Goal: Complete application form

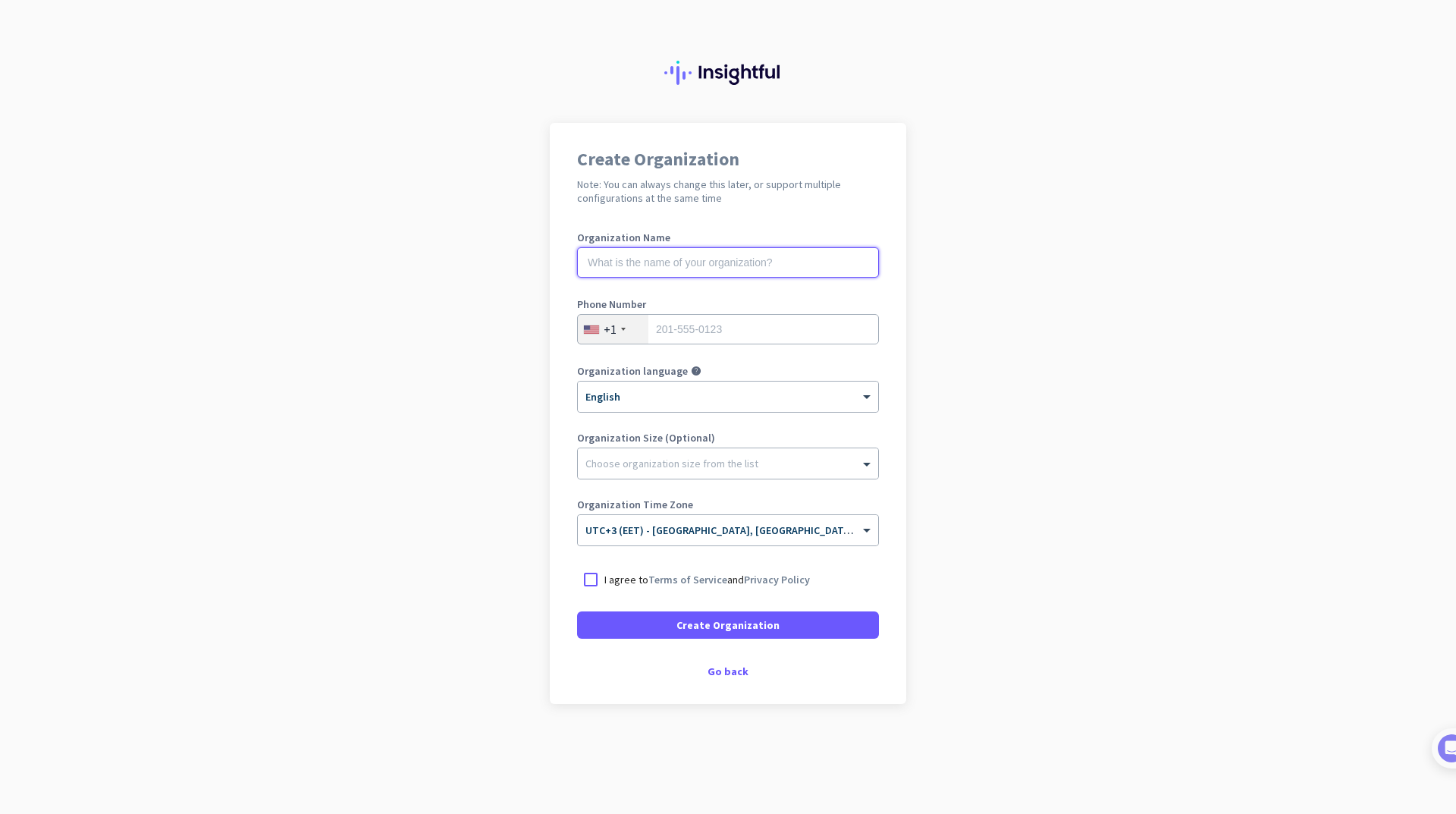
click at [718, 269] on input "text" at bounding box center [728, 262] width 302 height 30
type input "["
type input "FM Plus"
type input "01093828390"
click at [702, 397] on div "× English" at bounding box center [718, 397] width 281 height 13
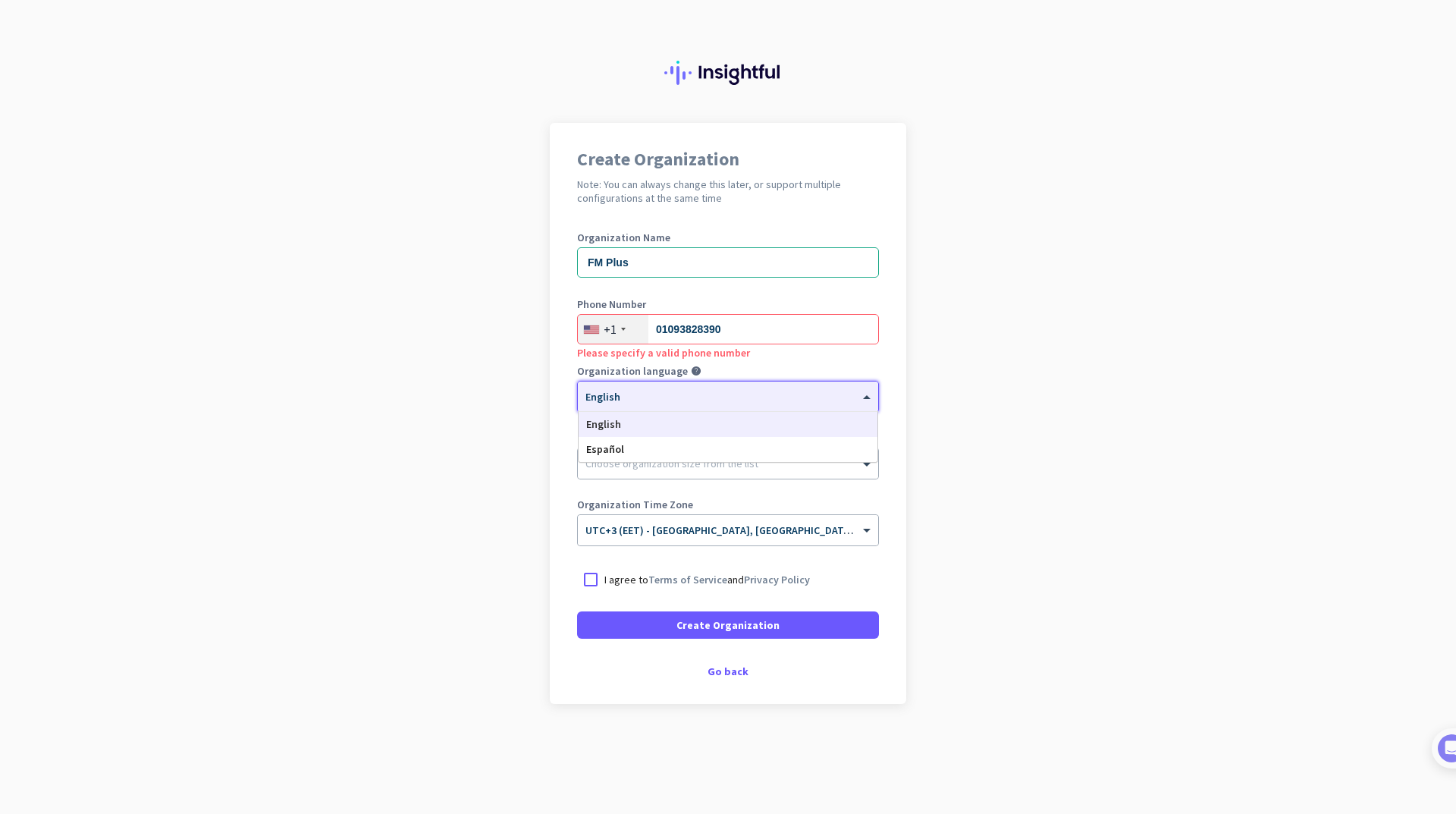
drag, startPoint x: 639, startPoint y: 327, endPoint x: 606, endPoint y: 334, distance: 33.7
click at [635, 325] on div "+1" at bounding box center [613, 328] width 71 height 28
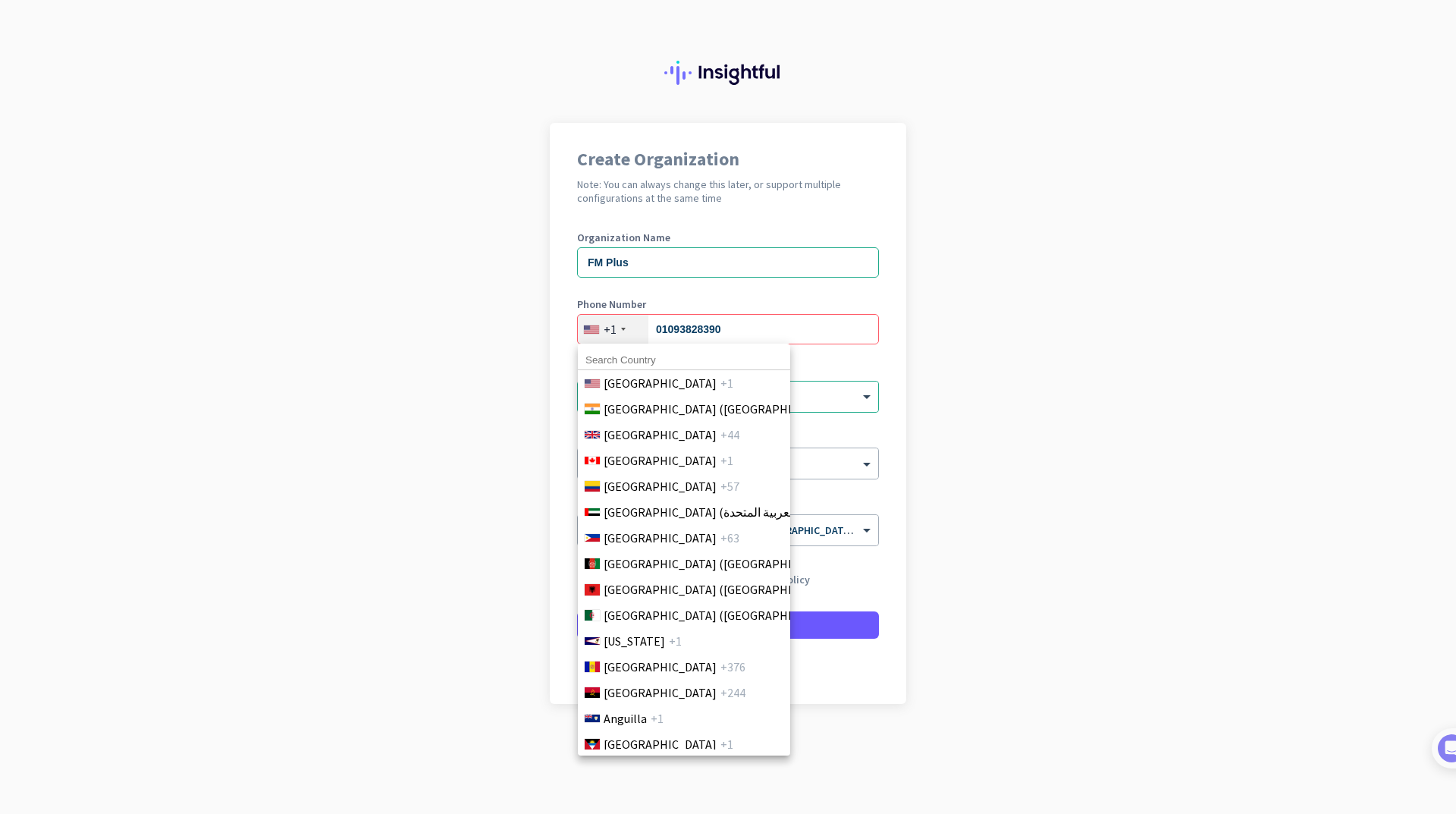
click at [629, 354] on input at bounding box center [684, 360] width 213 height 20
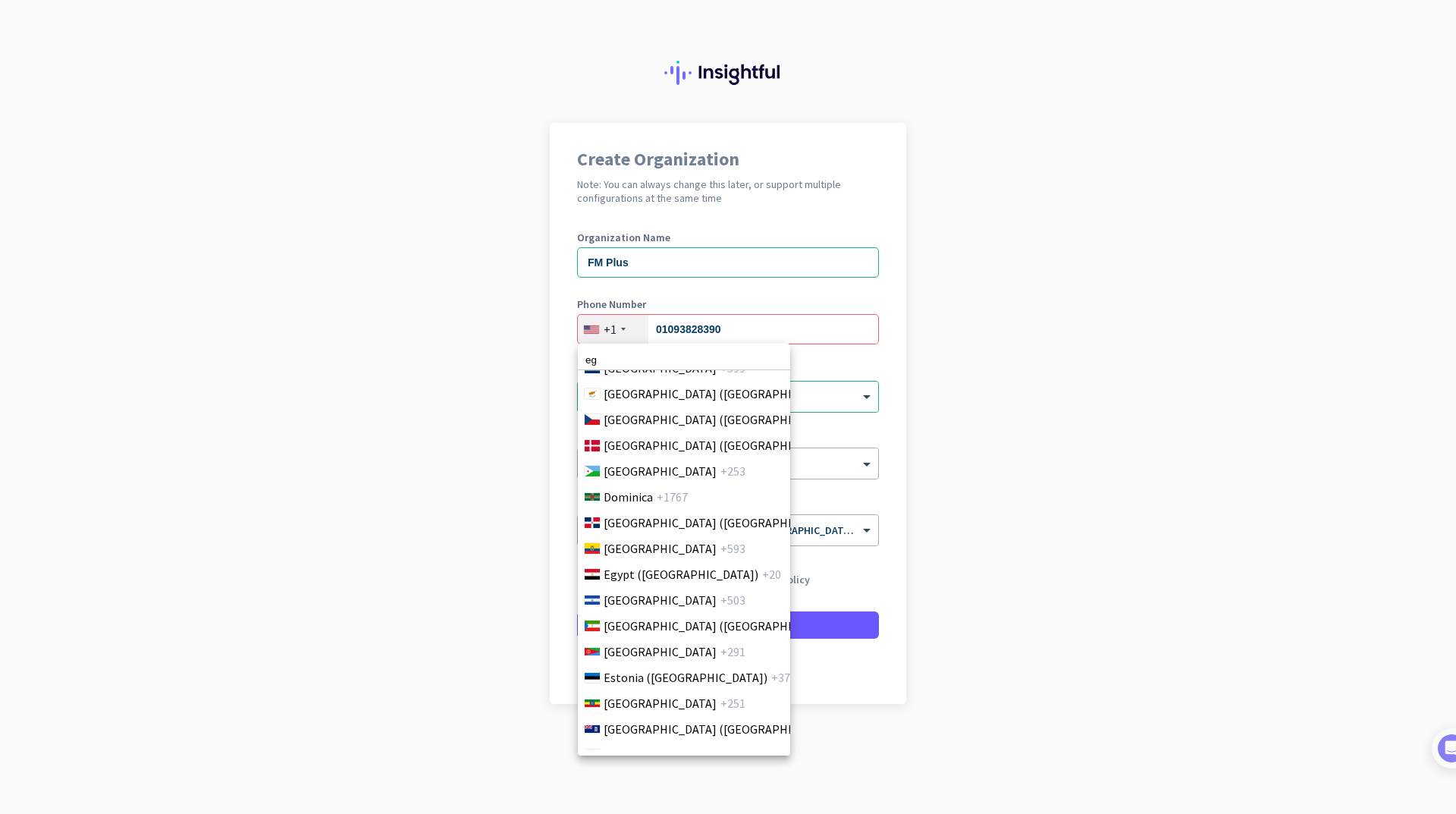
scroll to position [1634, 0]
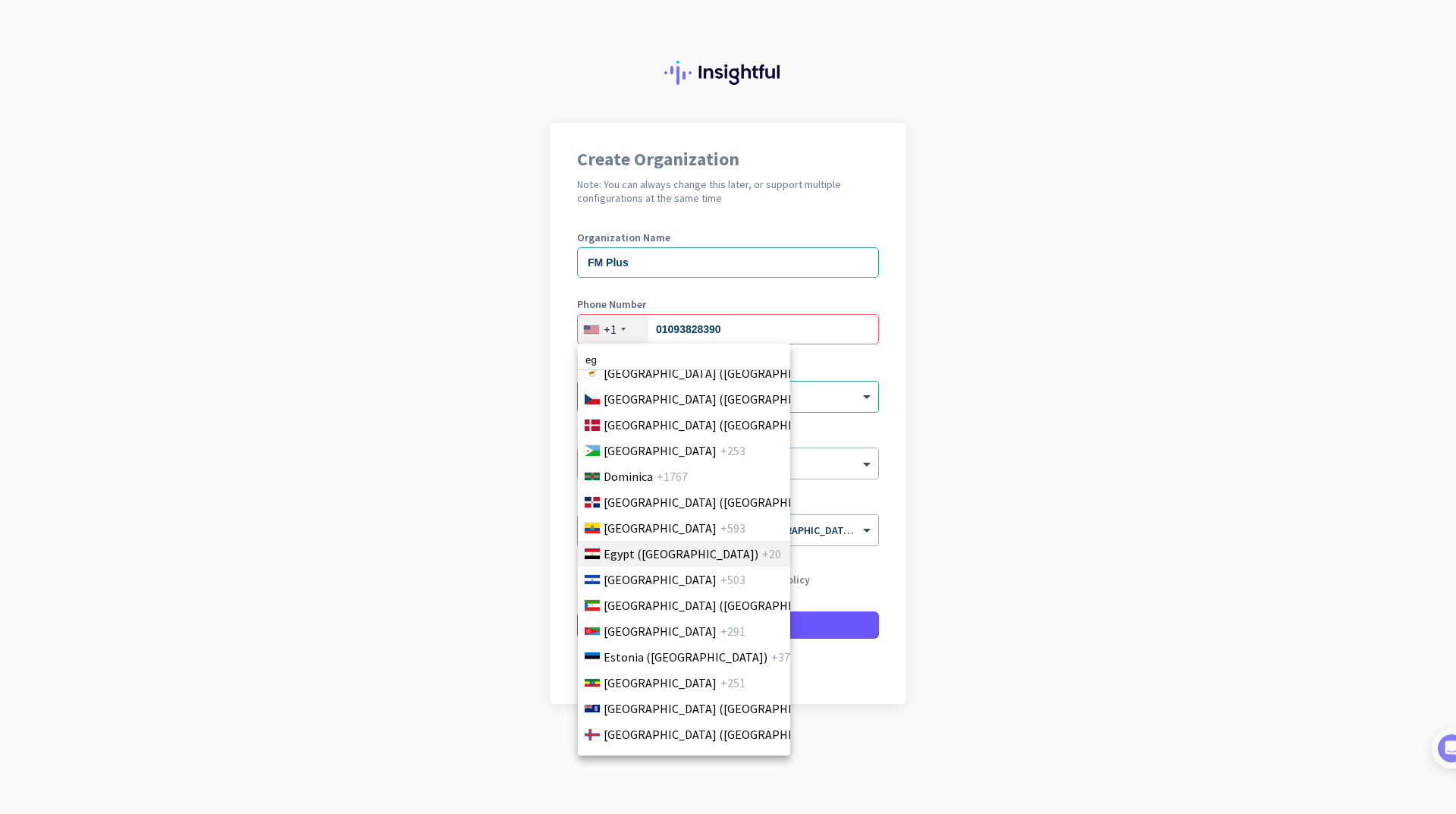
type input "eg"
click at [762, 553] on span "+20" at bounding box center [771, 553] width 19 height 19
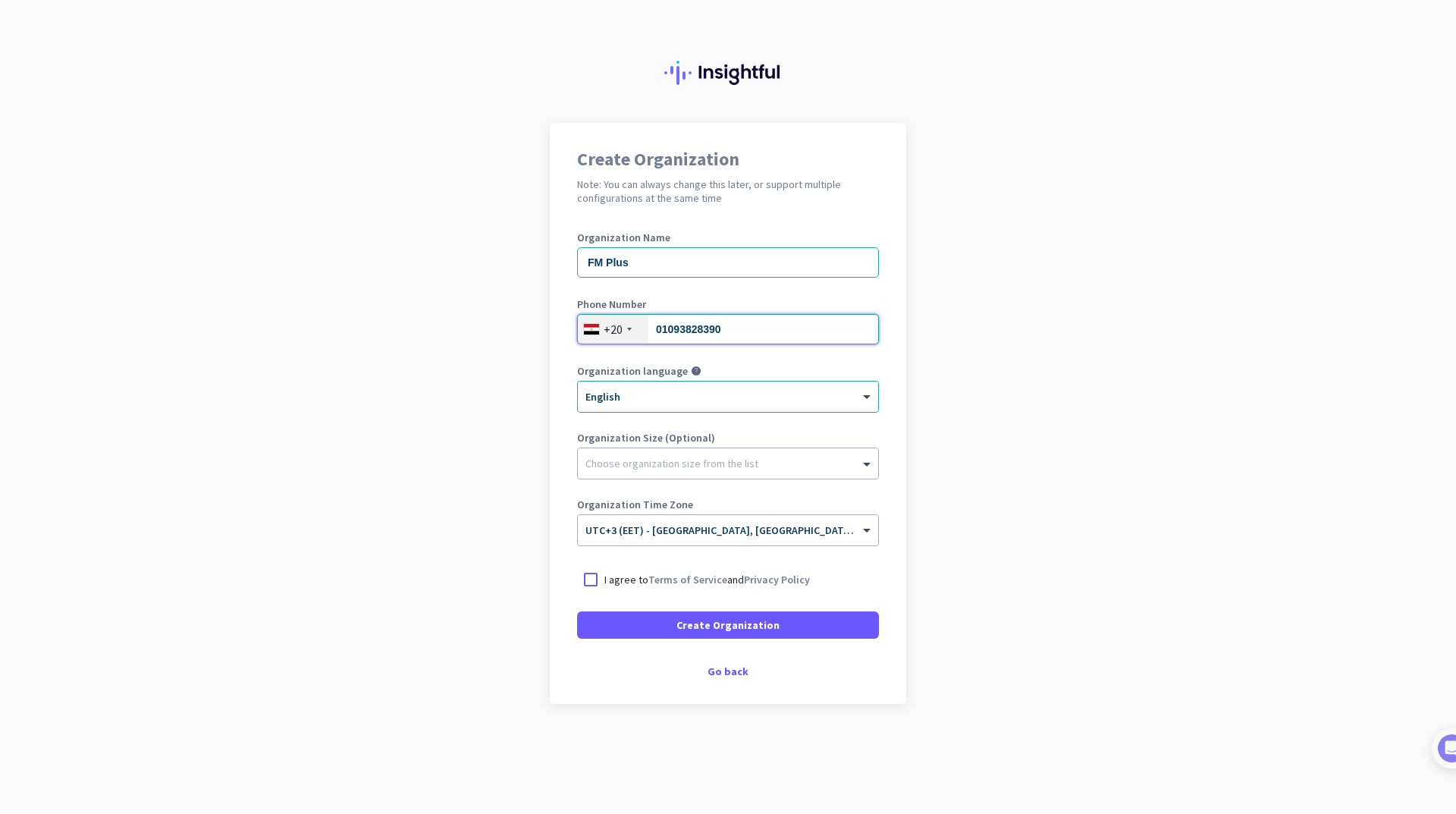
click at [664, 321] on input "01093828390" at bounding box center [728, 328] width 302 height 30
type input "1093828390"
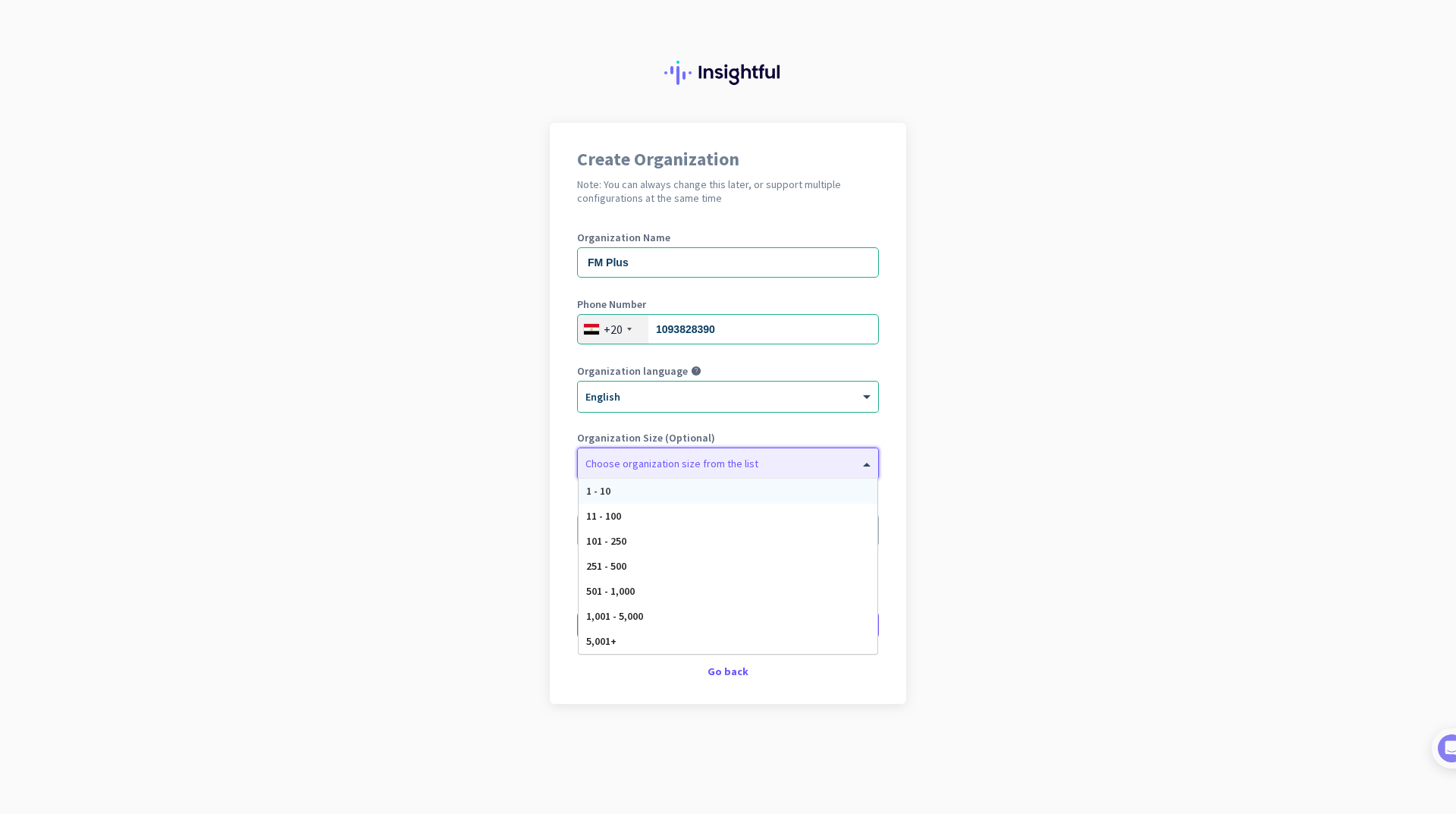
click at [729, 458] on div at bounding box center [728, 458] width 301 height 15
click at [695, 582] on div "501 - 1,000" at bounding box center [728, 592] width 299 height 25
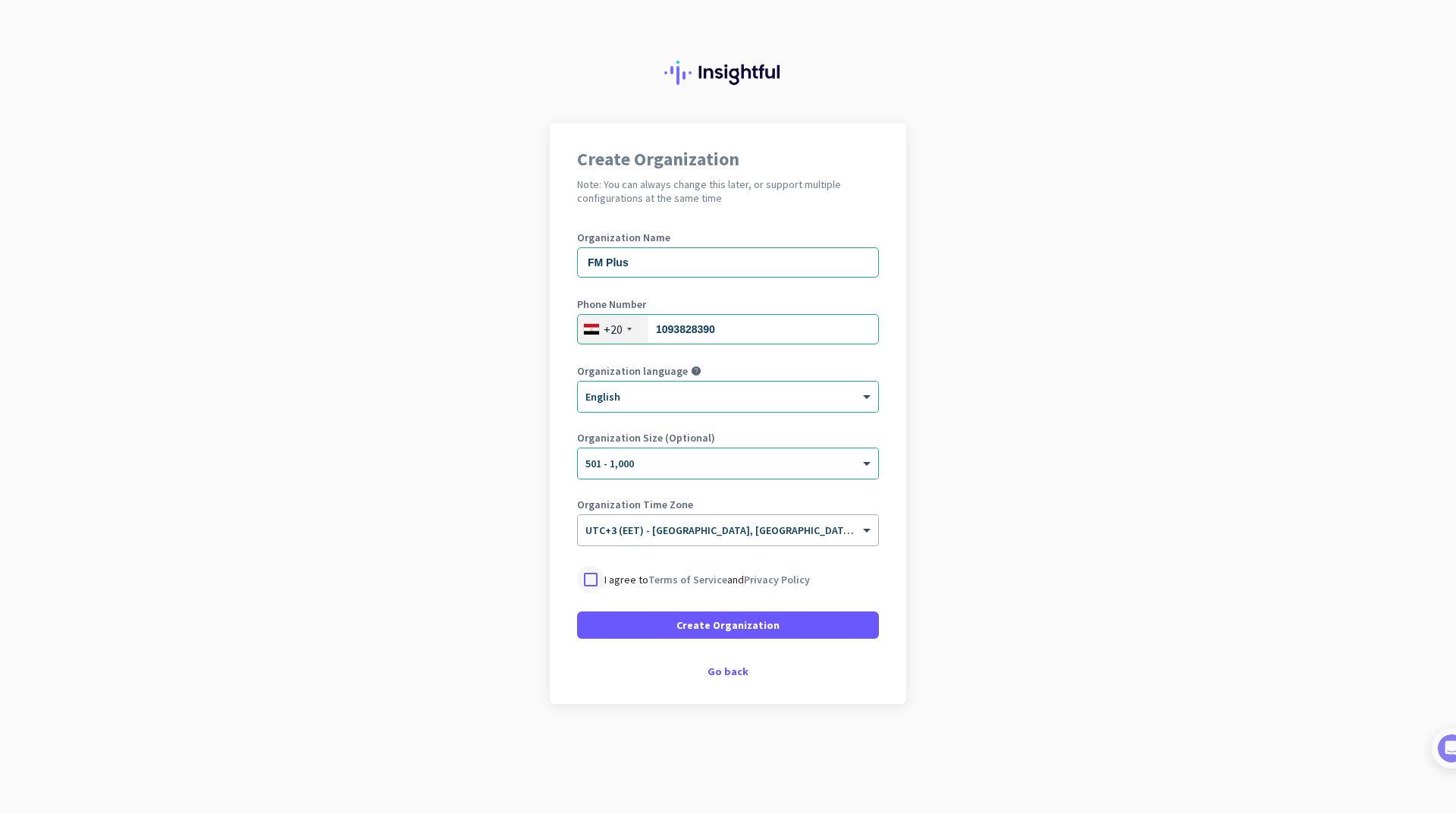
click at [595, 575] on div at bounding box center [591, 579] width 27 height 27
click at [655, 621] on span at bounding box center [728, 624] width 302 height 36
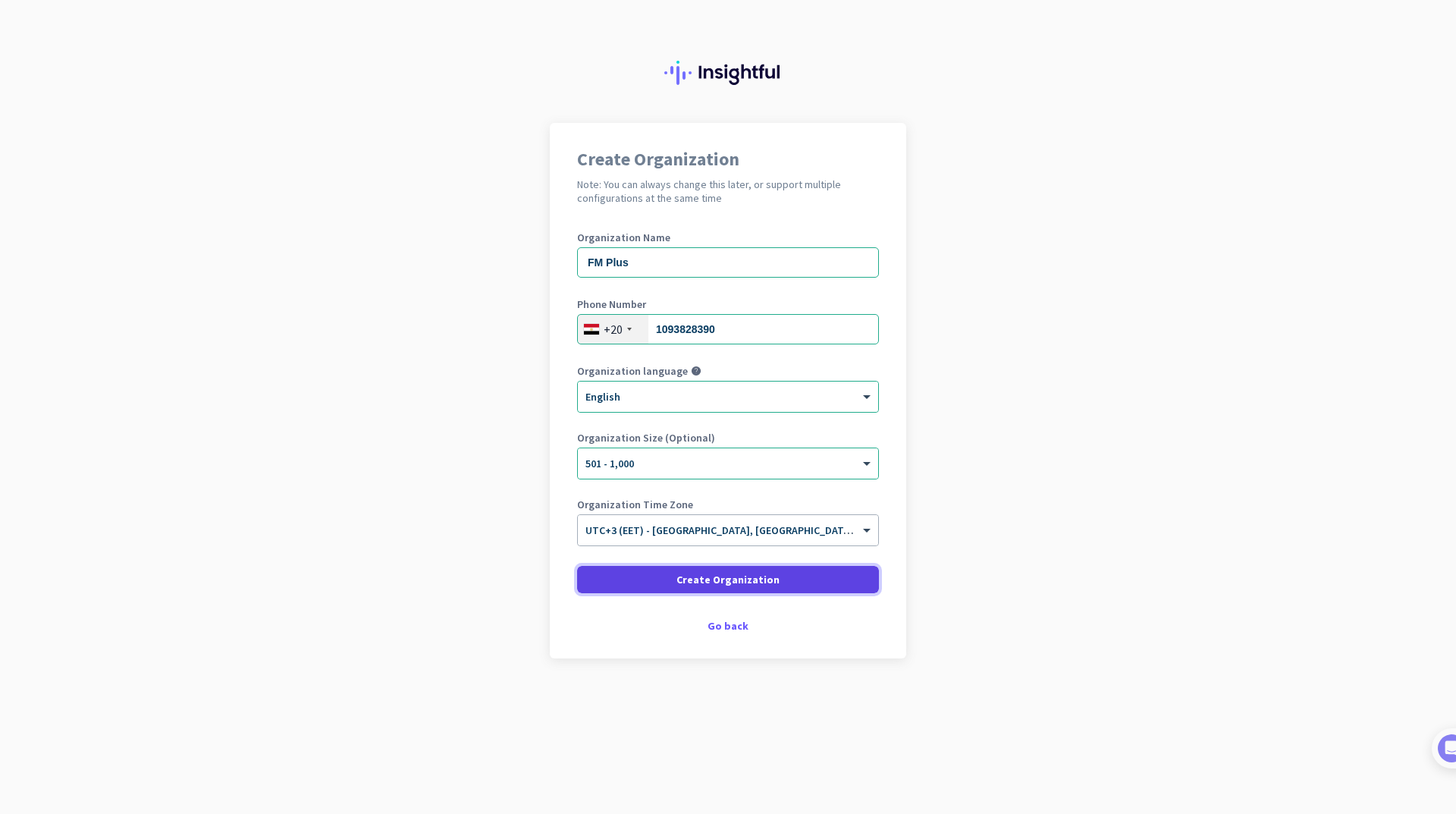
click at [703, 591] on span at bounding box center [728, 579] width 302 height 36
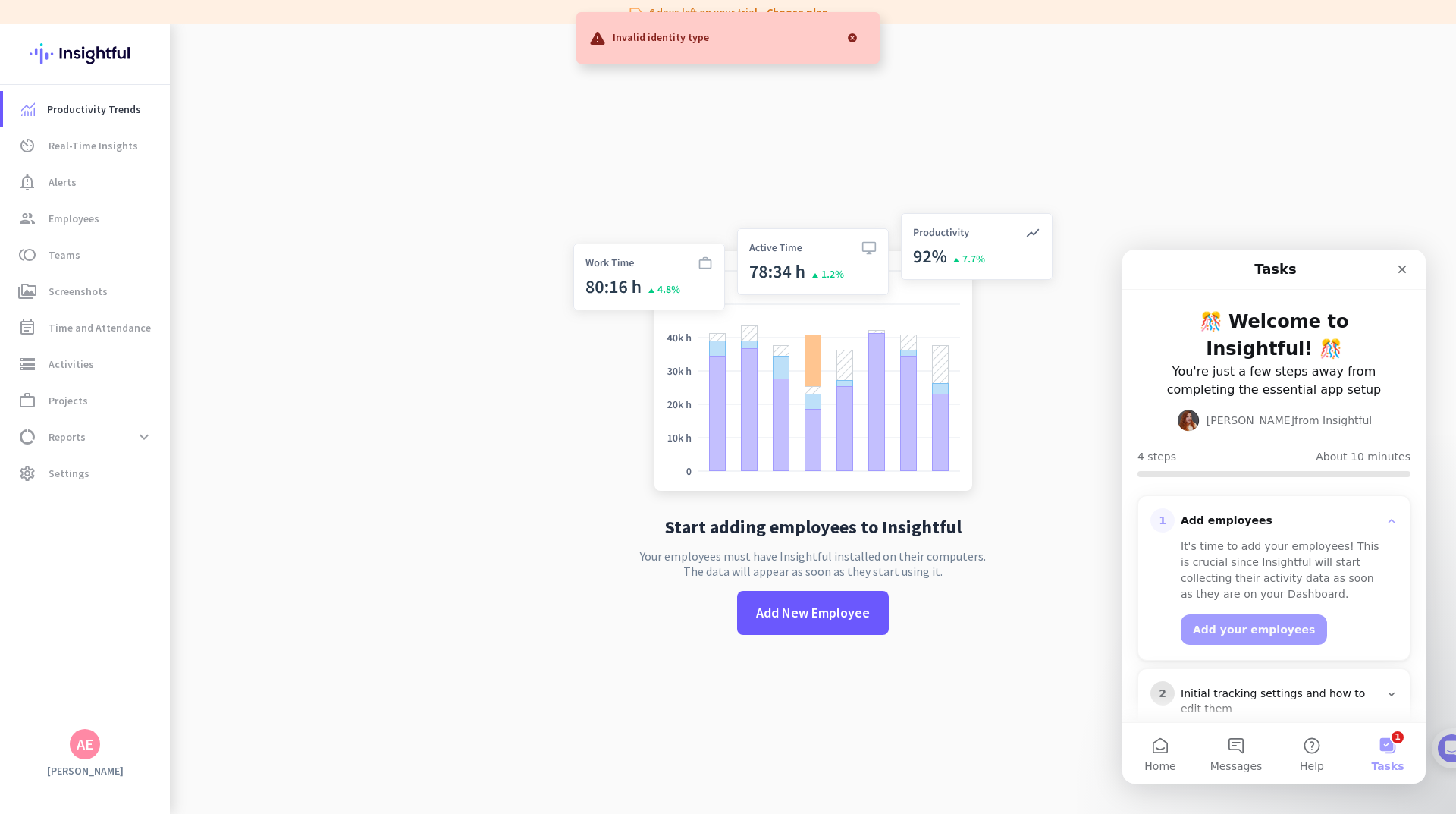
click at [853, 39] on div at bounding box center [851, 37] width 30 height 30
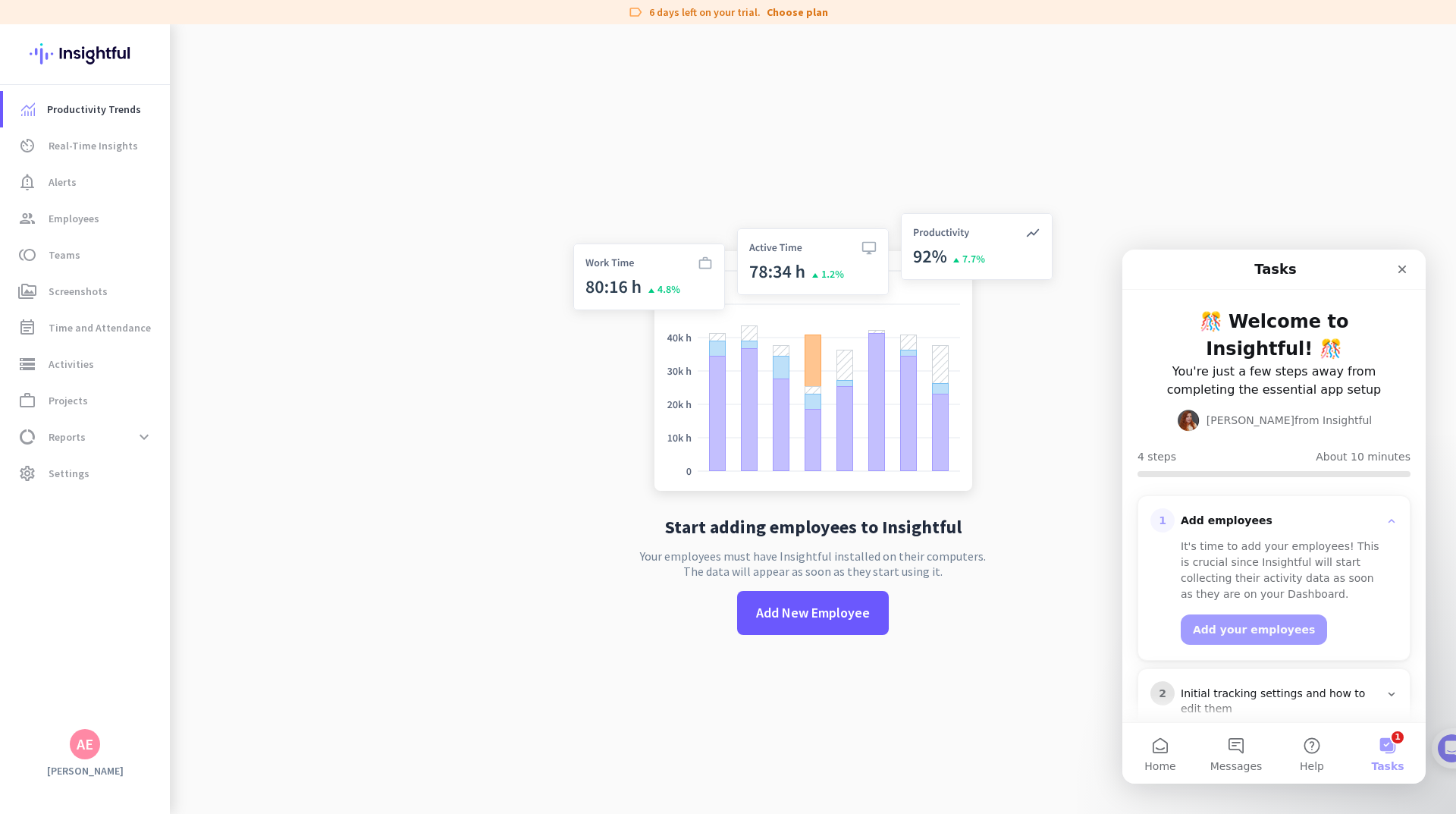
click at [758, 280] on img at bounding box center [813, 355] width 502 height 302
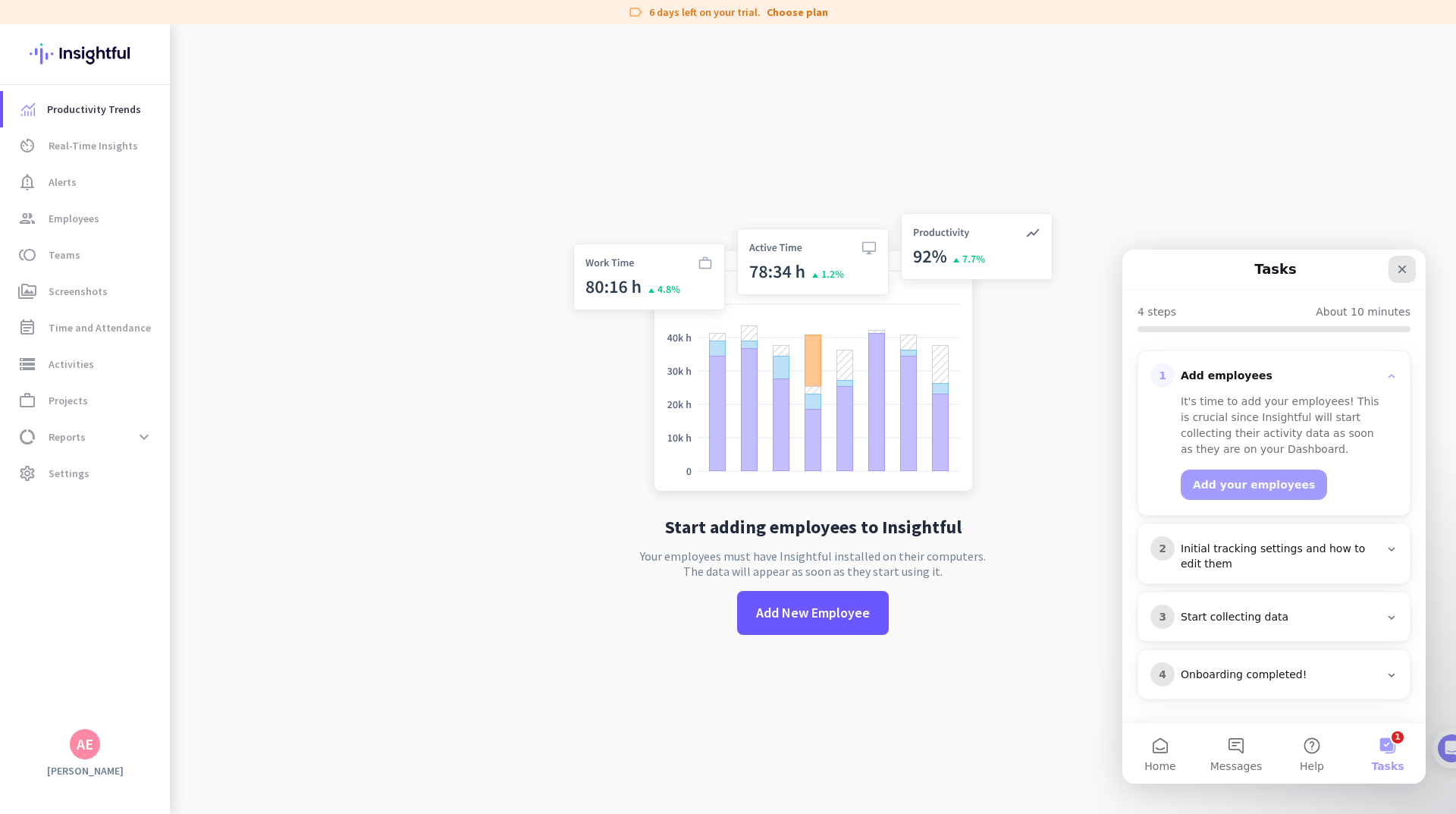
click at [1403, 277] on div "Close" at bounding box center [1402, 269] width 27 height 27
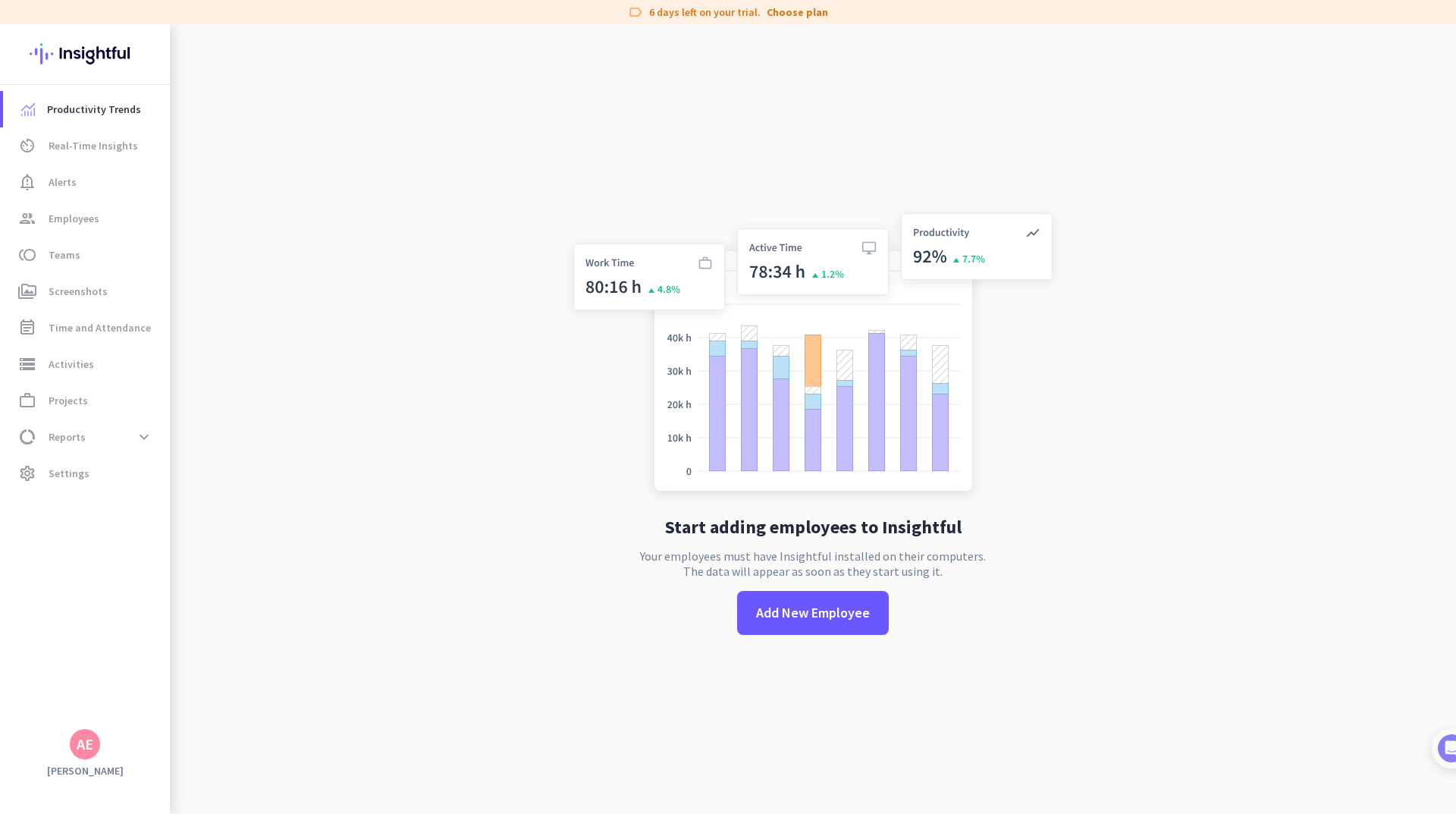
scroll to position [0, 0]
click at [791, 609] on span "Add New Employee" at bounding box center [813, 612] width 114 height 20
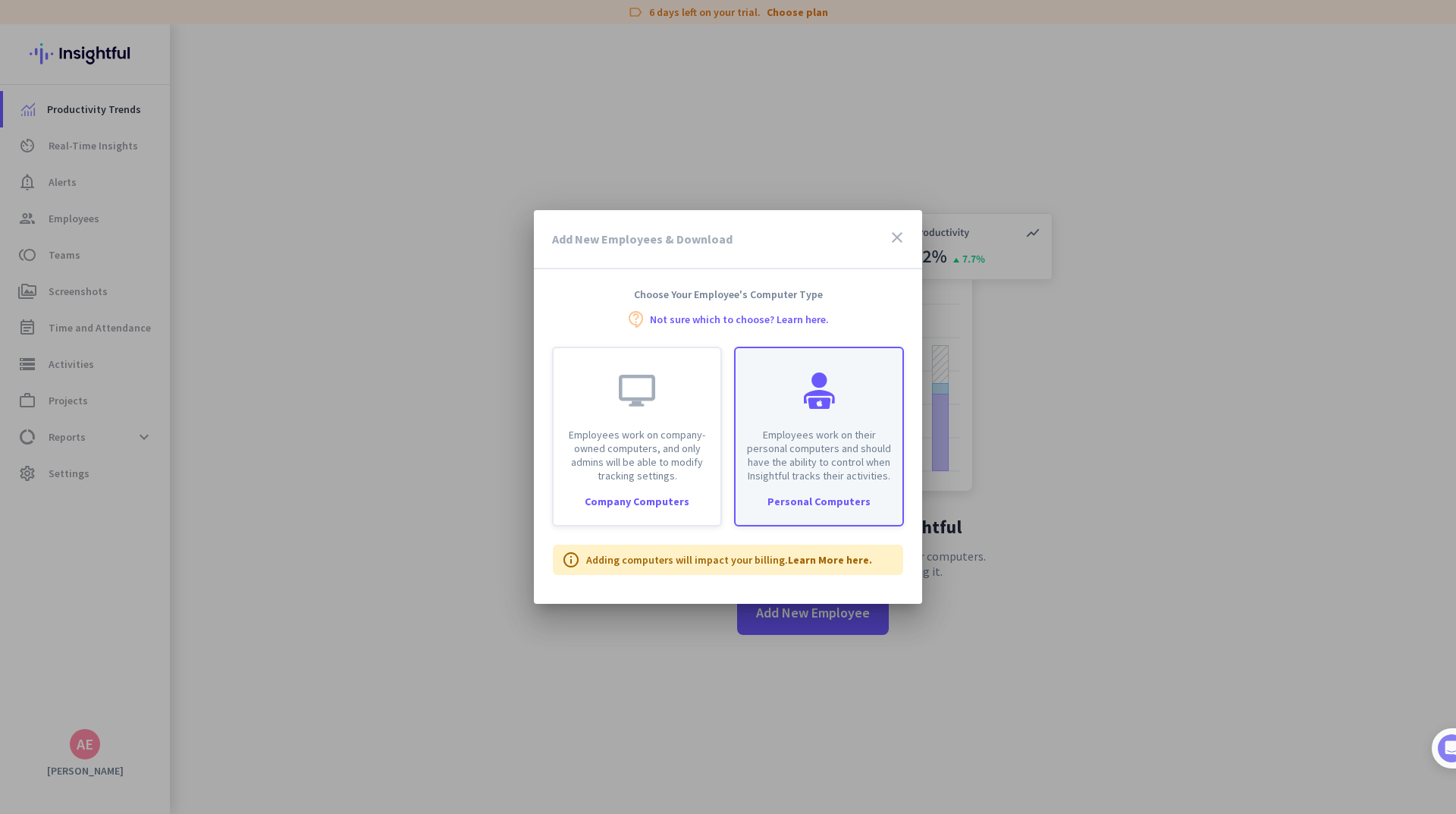
click at [788, 403] on div "Employees work on their personal computers and should have the ability to contr…" at bounding box center [819, 414] width 167 height 134
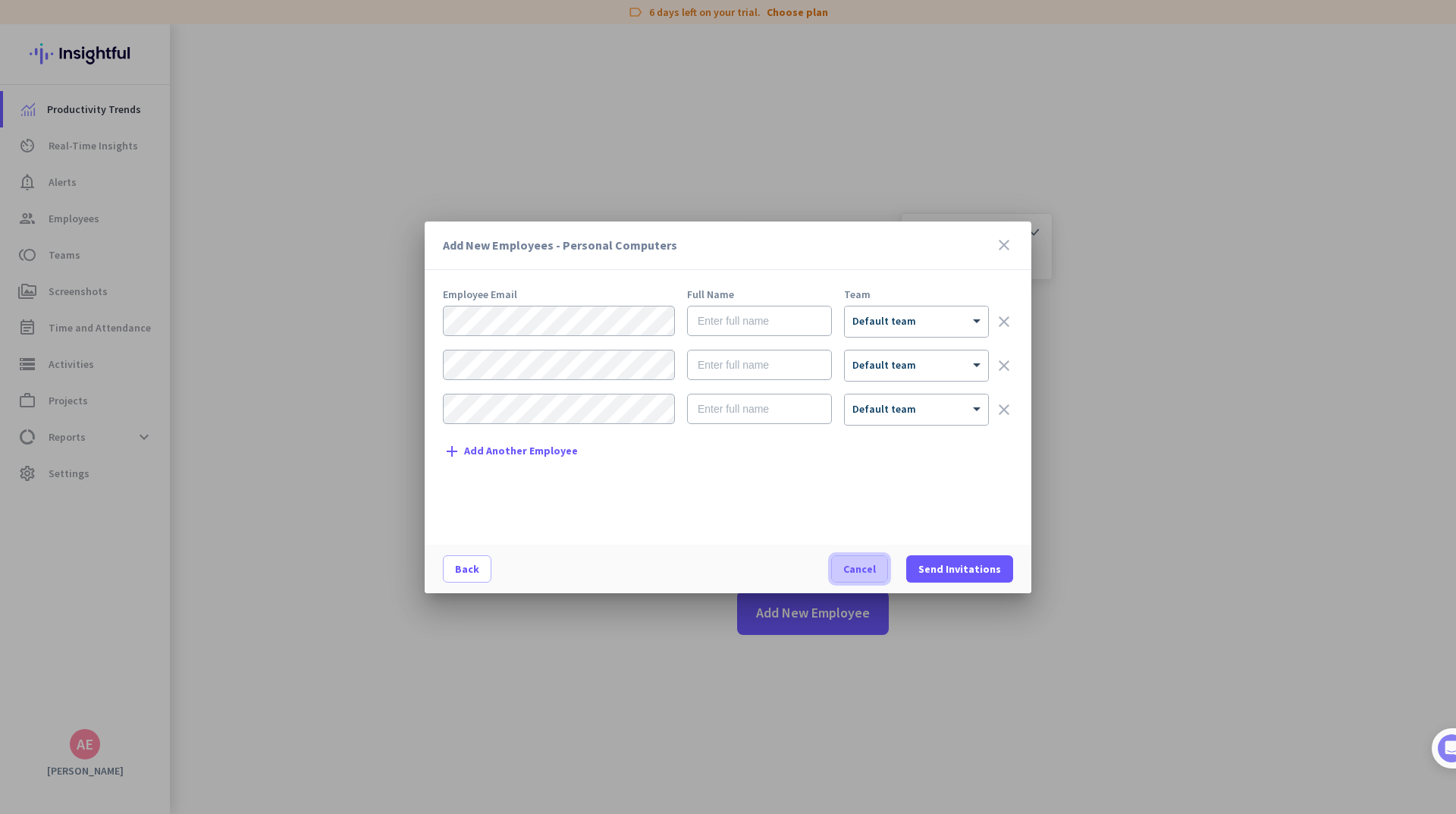
click at [883, 569] on span "button" at bounding box center [859, 568] width 56 height 36
